Goal: Information Seeking & Learning: Learn about a topic

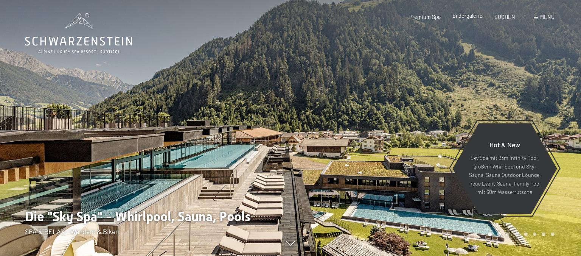
click at [460, 18] on span "Bildergalerie" at bounding box center [467, 15] width 30 height 6
click at [462, 17] on span "Bildergalerie" at bounding box center [467, 15] width 30 height 6
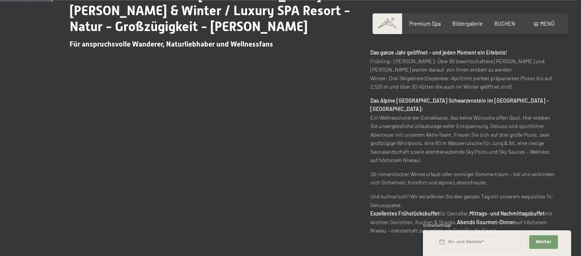
scroll to position [319, 0]
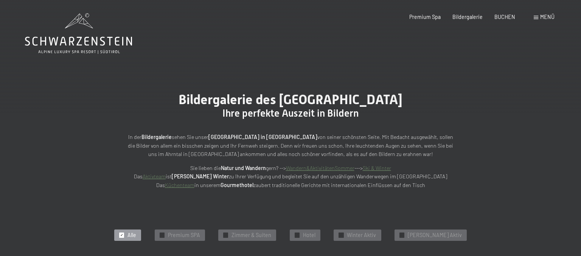
click at [538, 18] on span at bounding box center [535, 17] width 5 height 3
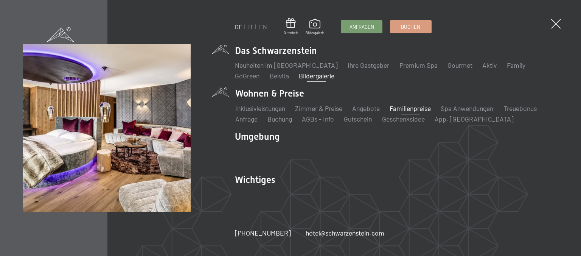
click at [405, 108] on link "Familienpreise" at bounding box center [409, 108] width 41 height 8
click at [397, 107] on link "Familienpreise" at bounding box center [409, 108] width 41 height 8
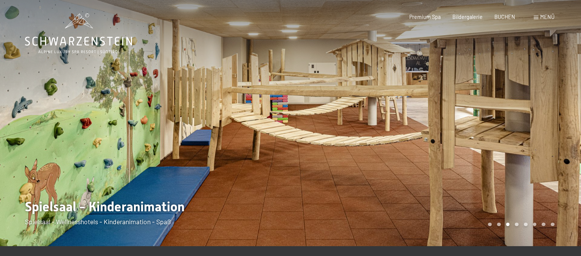
click at [471, 85] on div at bounding box center [435, 123] width 290 height 246
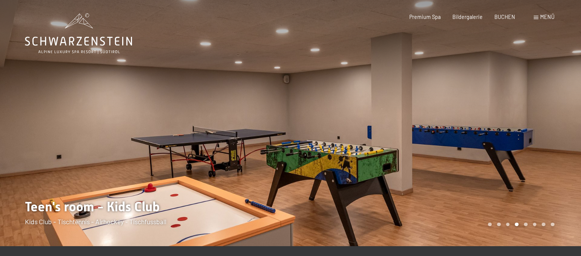
click at [469, 92] on div at bounding box center [435, 123] width 290 height 246
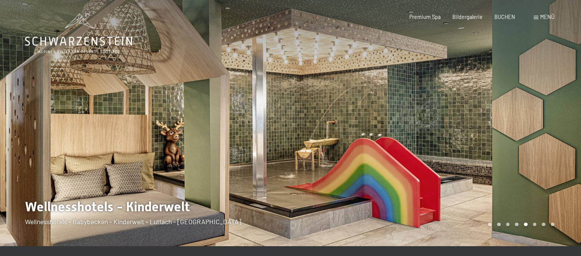
click at [469, 92] on div at bounding box center [435, 123] width 290 height 246
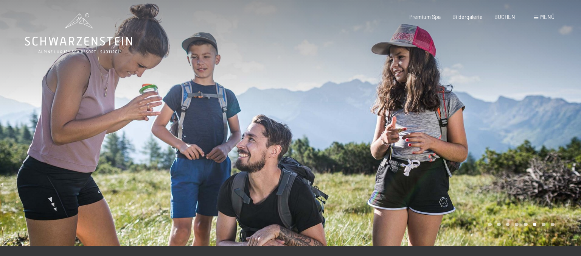
click at [469, 92] on div at bounding box center [435, 123] width 290 height 246
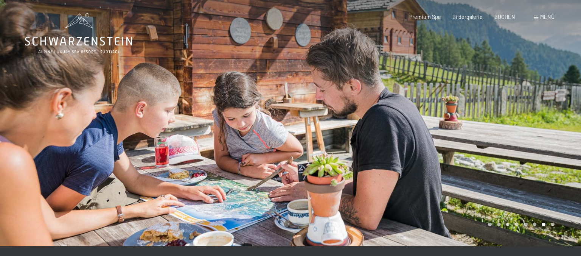
click at [469, 92] on div at bounding box center [435, 123] width 290 height 246
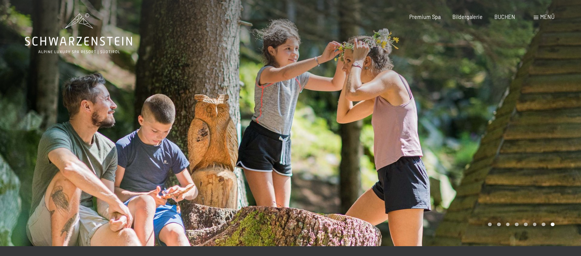
click at [469, 92] on div at bounding box center [435, 123] width 290 height 246
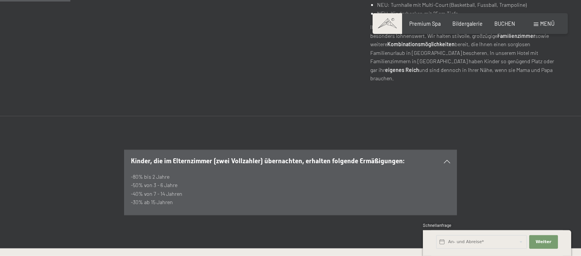
scroll to position [351, 0]
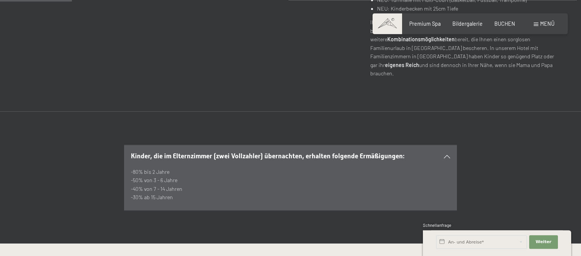
click at [364, 176] on p "-80% bis 2 Jahre -50% von 3 - 6 Jahre -40% von 7 - 14 Jahren -30% ab 15 Jahren" at bounding box center [290, 184] width 319 height 34
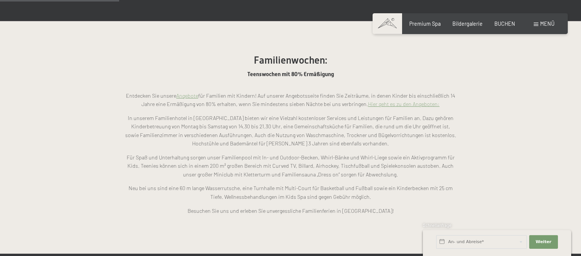
scroll to position [583, 0]
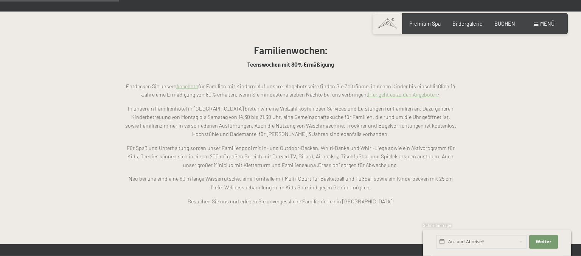
click at [242, 144] on p "Für Spaß und Unterhaltung sorgen unser Familienpool mit In- und Outdoor-Becken,…" at bounding box center [290, 157] width 333 height 26
click at [534, 20] on div "Menü" at bounding box center [543, 24] width 21 height 8
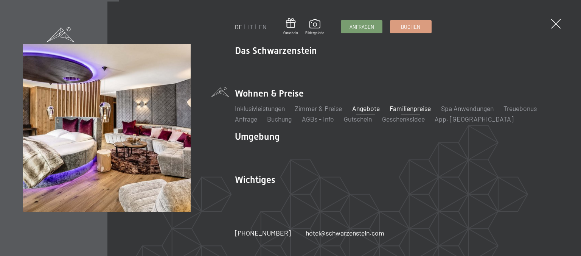
click at [365, 110] on link "Angebote" at bounding box center [366, 108] width 28 height 8
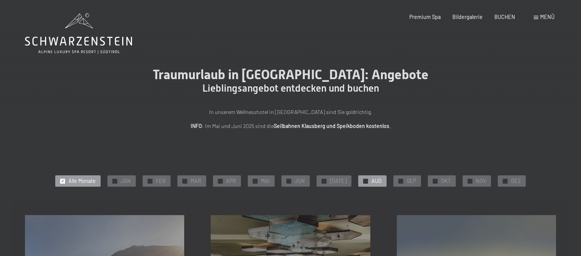
click at [364, 181] on span "✓" at bounding box center [365, 180] width 3 height 5
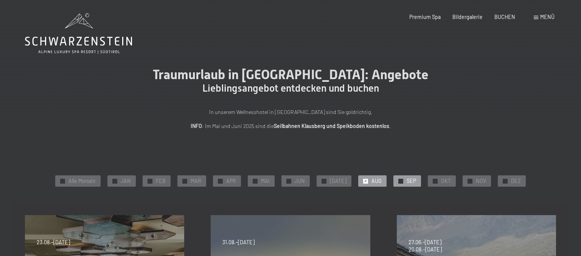
click at [398, 182] on div at bounding box center [400, 180] width 5 height 5
click at [364, 182] on span "✓" at bounding box center [365, 180] width 3 height 5
click at [358, 186] on div "✓ AUG" at bounding box center [372, 180] width 28 height 11
click at [364, 180] on span "✓" at bounding box center [365, 180] width 3 height 5
click at [399, 181] on span "✓" at bounding box center [400, 180] width 3 height 5
